Goal: Transaction & Acquisition: Purchase product/service

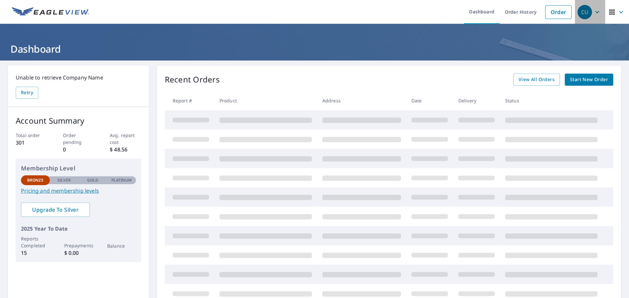
click at [580, 12] on div "CU" at bounding box center [584, 12] width 14 height 14
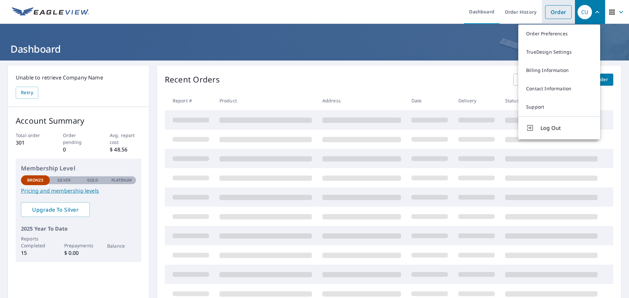
click at [562, 16] on link "Order" at bounding box center [558, 12] width 27 height 14
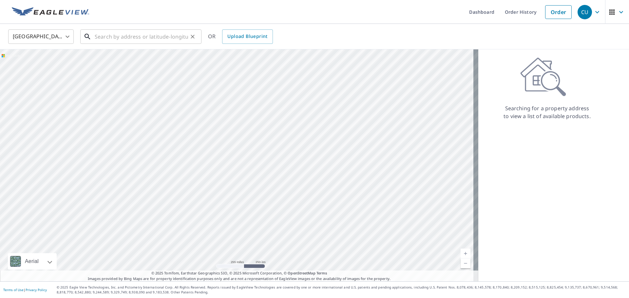
click at [134, 40] on input "text" at bounding box center [141, 36] width 93 height 18
paste input "14927 E Wagontrail PL"
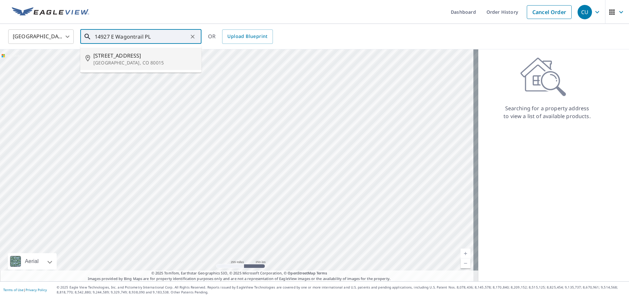
click at [133, 58] on span "[STREET_ADDRESS]" at bounding box center [144, 56] width 103 height 8
type input "[STREET_ADDRESS]"
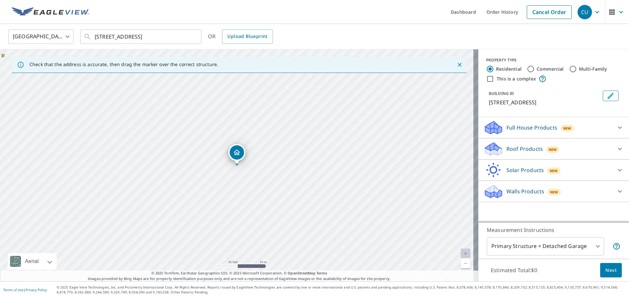
drag, startPoint x: 214, startPoint y: 122, endPoint x: 273, endPoint y: 162, distance: 71.4
click at [273, 162] on div "[STREET_ADDRESS]" at bounding box center [239, 165] width 478 height 232
click at [518, 150] on p "Roof Products" at bounding box center [524, 149] width 36 height 8
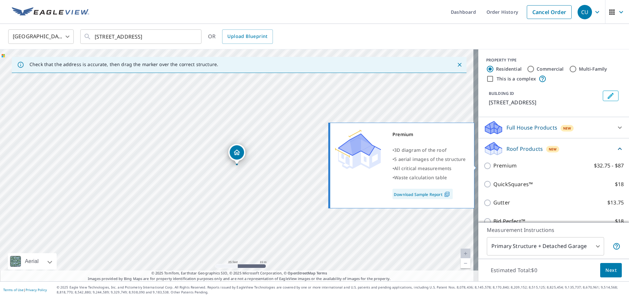
click at [484, 168] on input "Premium $32.75 - $87" at bounding box center [488, 166] width 10 height 8
checkbox input "true"
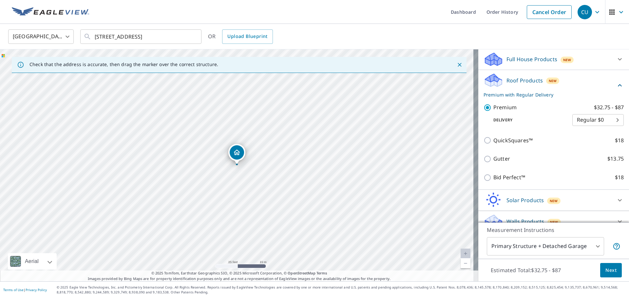
scroll to position [78, 0]
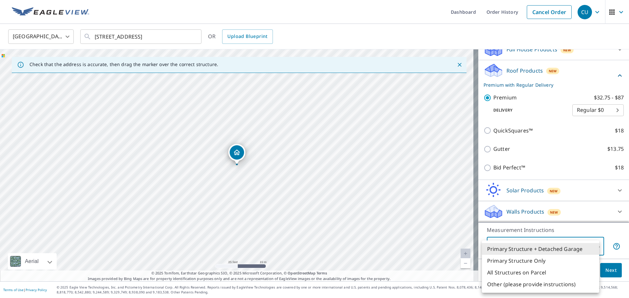
click at [578, 244] on body "CU CU Dashboard Order History Cancel Order CU [GEOGRAPHIC_DATA] [GEOGRAPHIC_DAT…" at bounding box center [314, 149] width 629 height 298
click at [543, 260] on li "Primary Structure Only" at bounding box center [540, 261] width 117 height 12
type input "2"
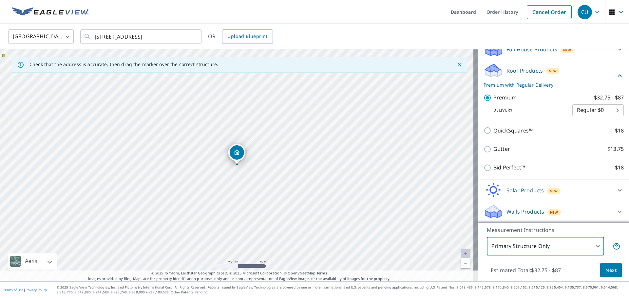
click at [607, 269] on span "Next" at bounding box center [610, 270] width 11 height 8
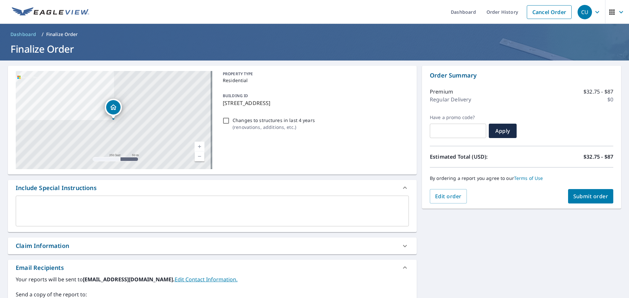
click at [583, 195] on span "Submit order" at bounding box center [590, 196] width 35 height 7
